Goal: Information Seeking & Learning: Learn about a topic

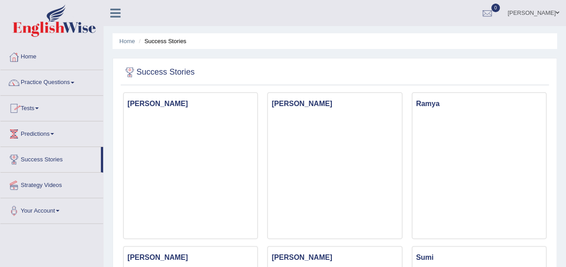
click at [52, 106] on link "Tests" at bounding box center [51, 107] width 103 height 23
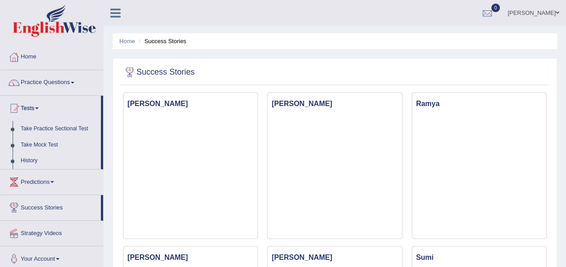
click at [47, 107] on link "Tests" at bounding box center [50, 107] width 100 height 23
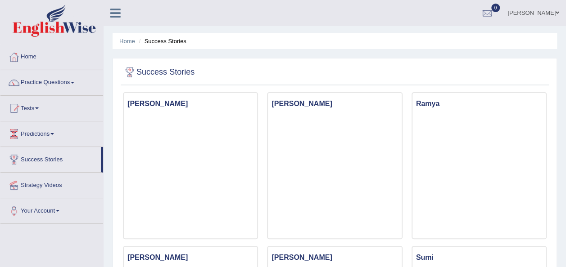
click at [47, 107] on link "Tests" at bounding box center [51, 107] width 103 height 23
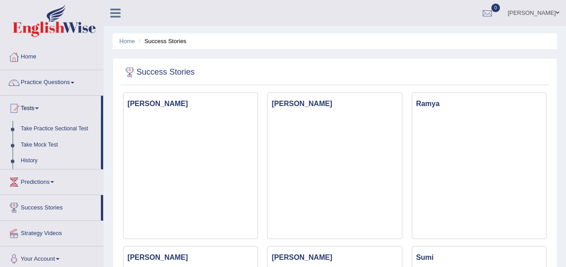
click at [37, 105] on link "Tests" at bounding box center [50, 107] width 100 height 23
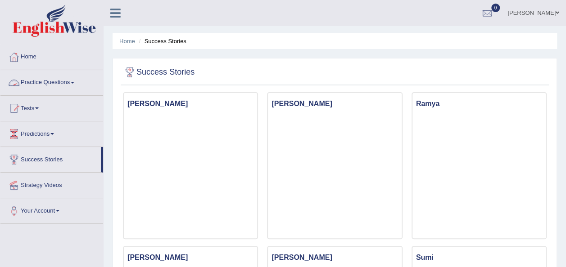
click at [59, 83] on link "Practice Questions" at bounding box center [51, 81] width 103 height 23
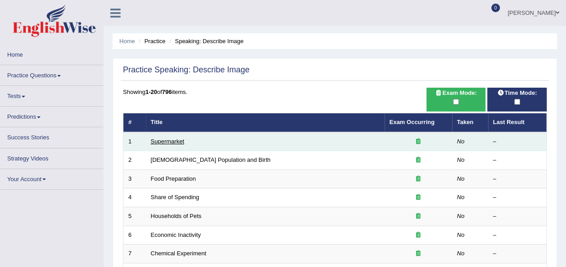
click at [177, 141] on link "Supermarket" at bounding box center [167, 141] width 33 height 7
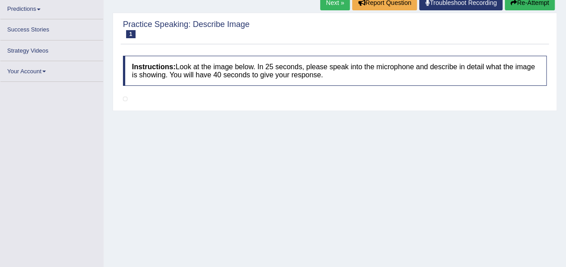
scroll to position [126, 0]
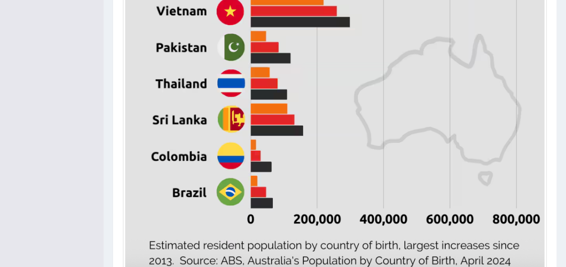
scroll to position [475, 0]
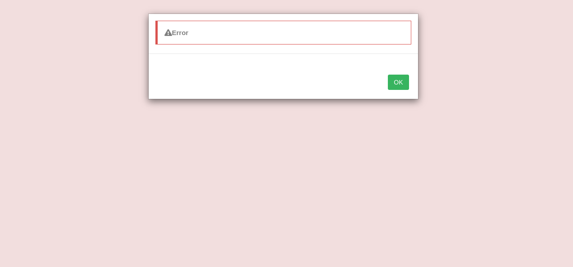
click at [398, 83] on button "OK" at bounding box center [398, 82] width 21 height 15
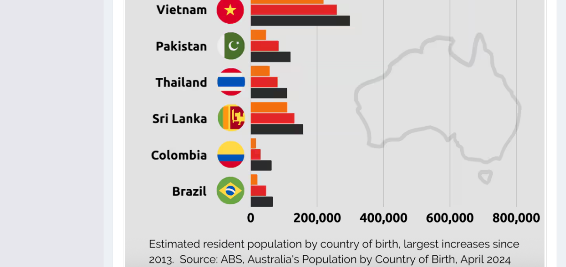
click at [398, 83] on img at bounding box center [334, 2] width 419 height 534
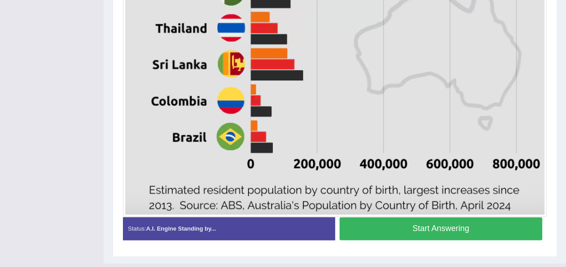
scroll to position [547, 0]
